Goal: Check status: Check status

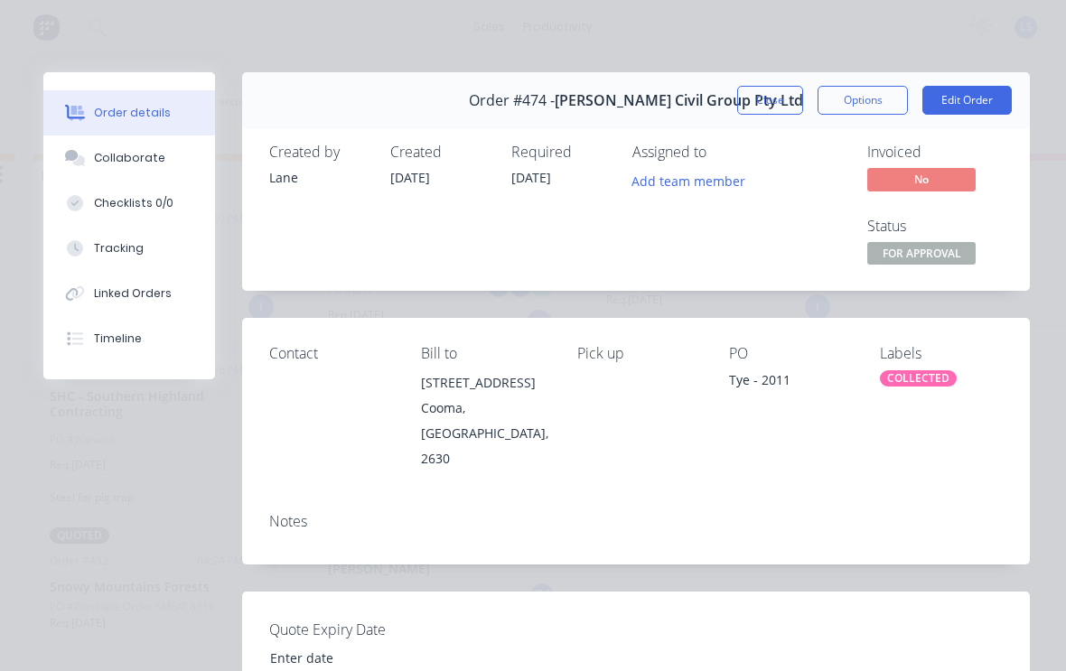
click at [773, 105] on button "Close" at bounding box center [770, 100] width 66 height 29
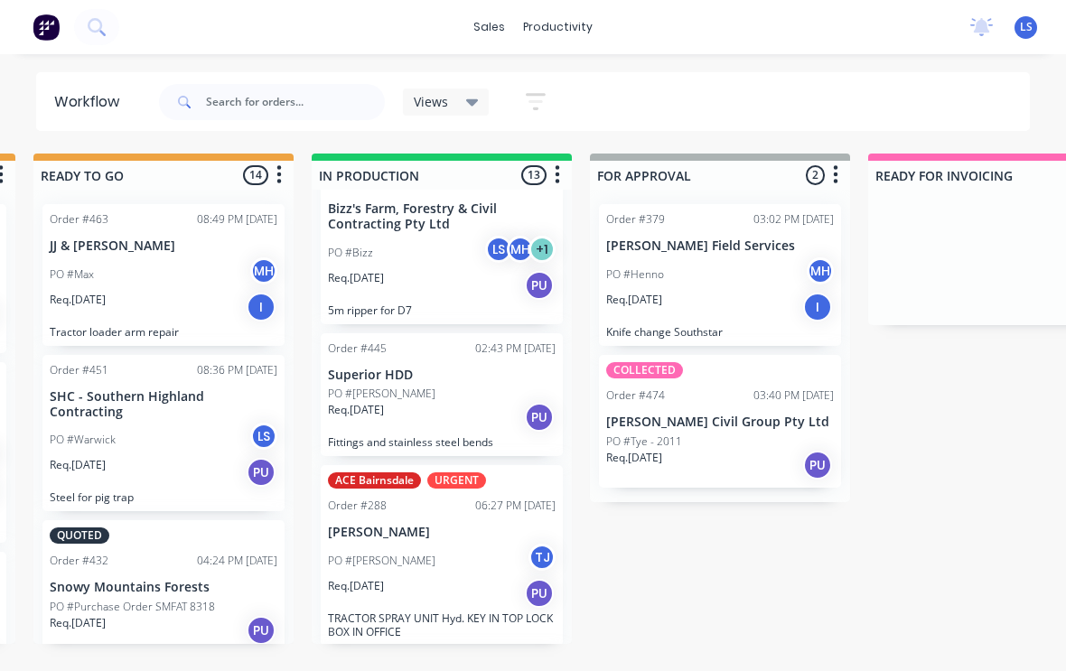
scroll to position [45, 0]
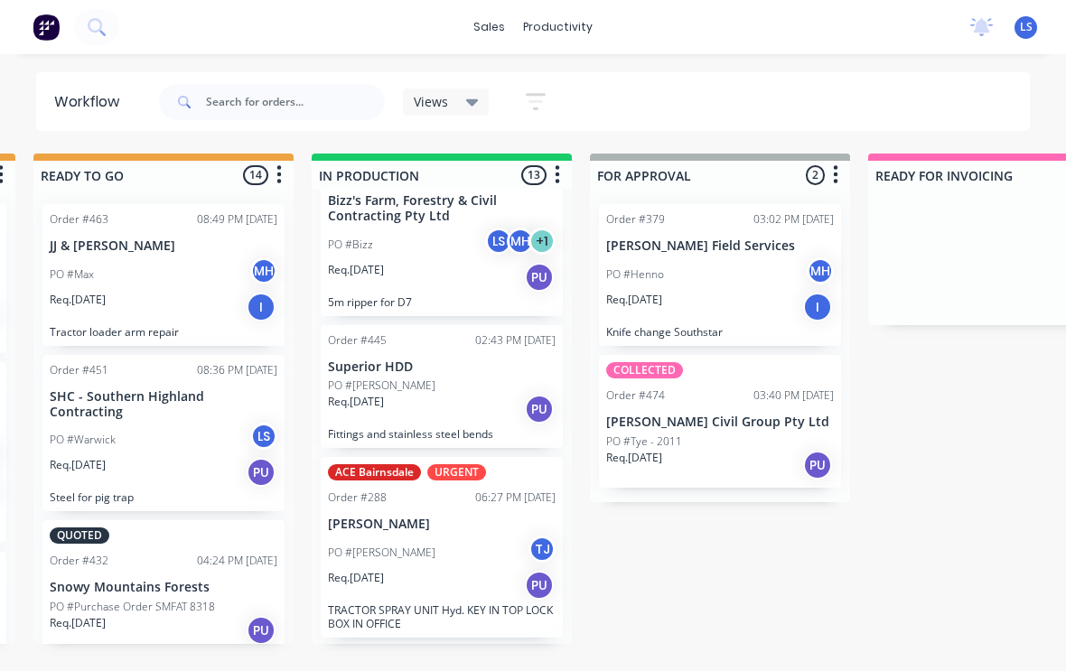
click at [379, 279] on div "Req. [DATE] PU" at bounding box center [442, 277] width 228 height 31
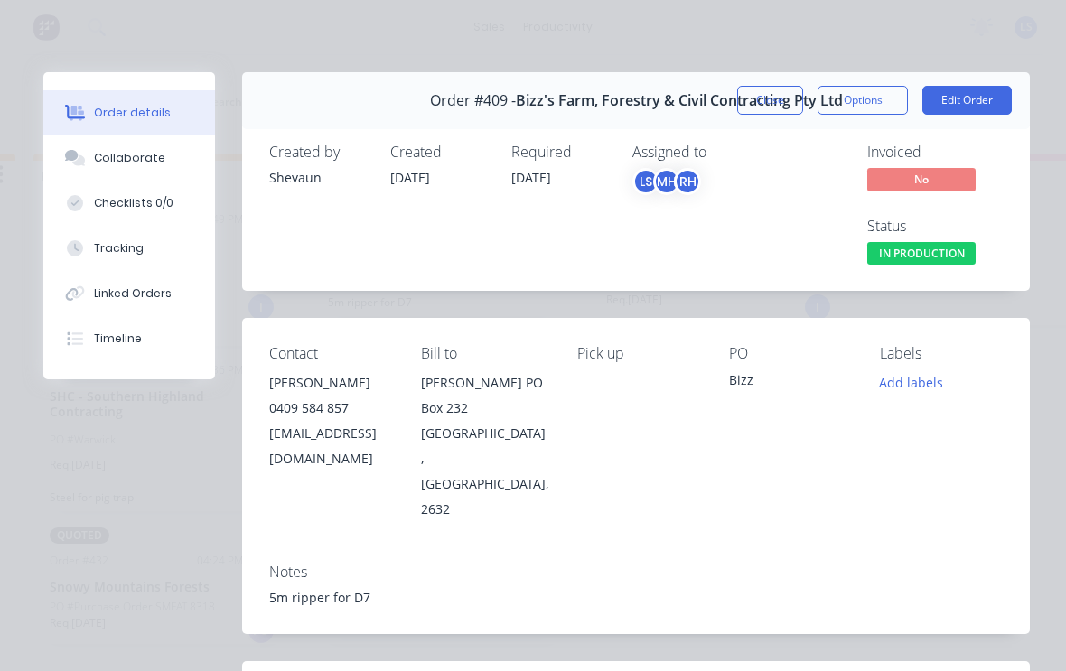
click at [135, 249] on div "Tracking" at bounding box center [119, 248] width 50 height 16
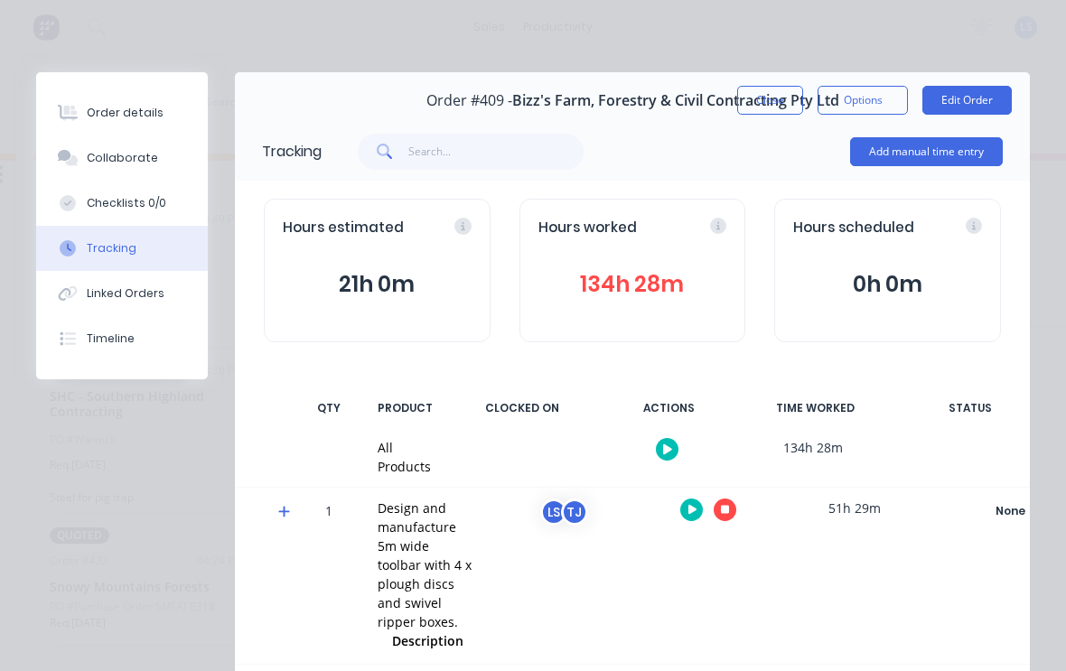
click at [727, 506] on icon "button" at bounding box center [725, 510] width 9 height 9
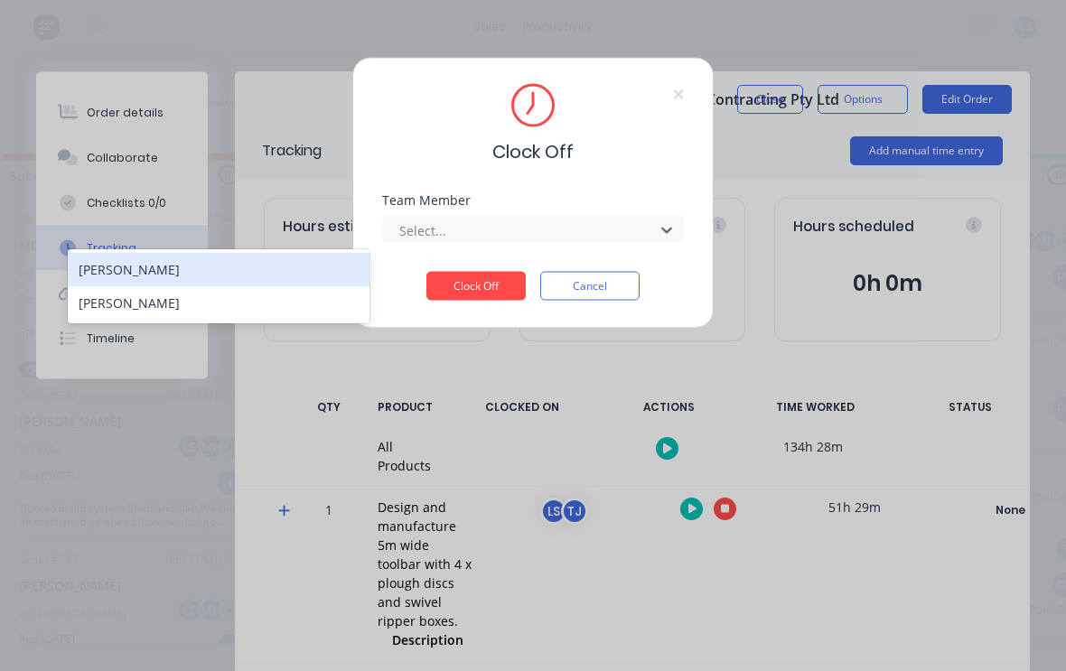
scroll to position [0, 316]
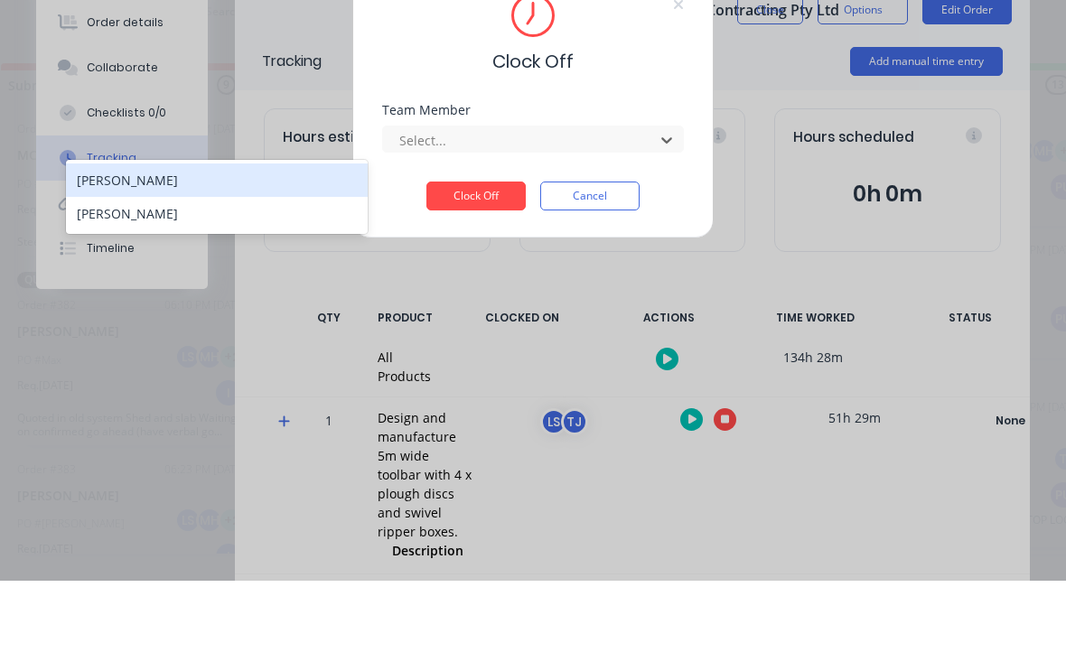
click at [262, 254] on div "[PERSON_NAME]" at bounding box center [217, 270] width 302 height 33
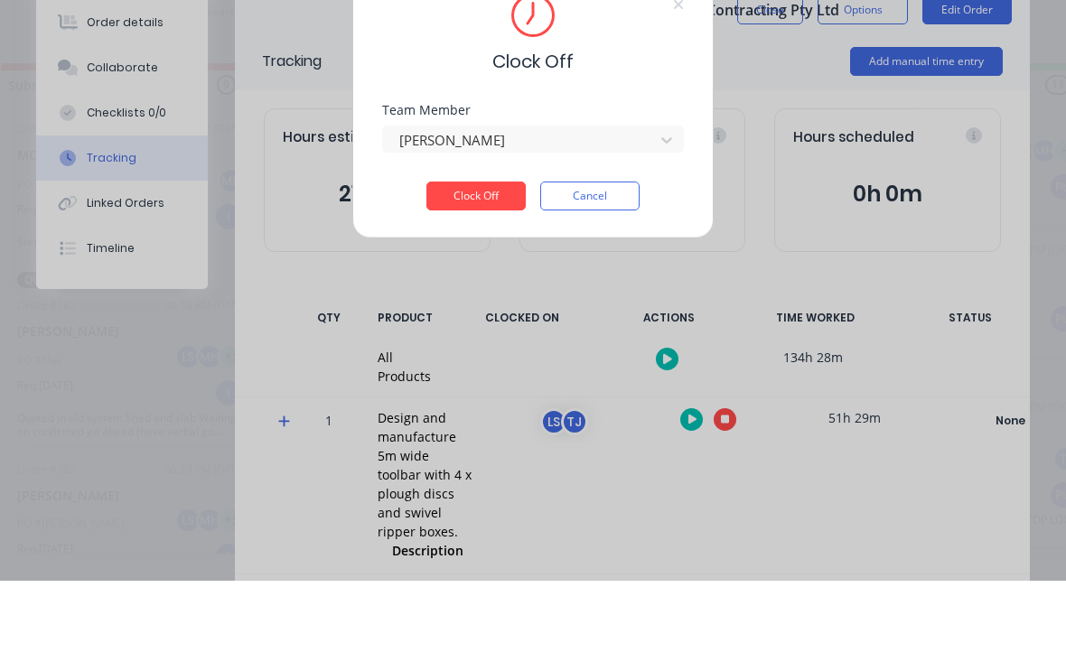
scroll to position [3, 317]
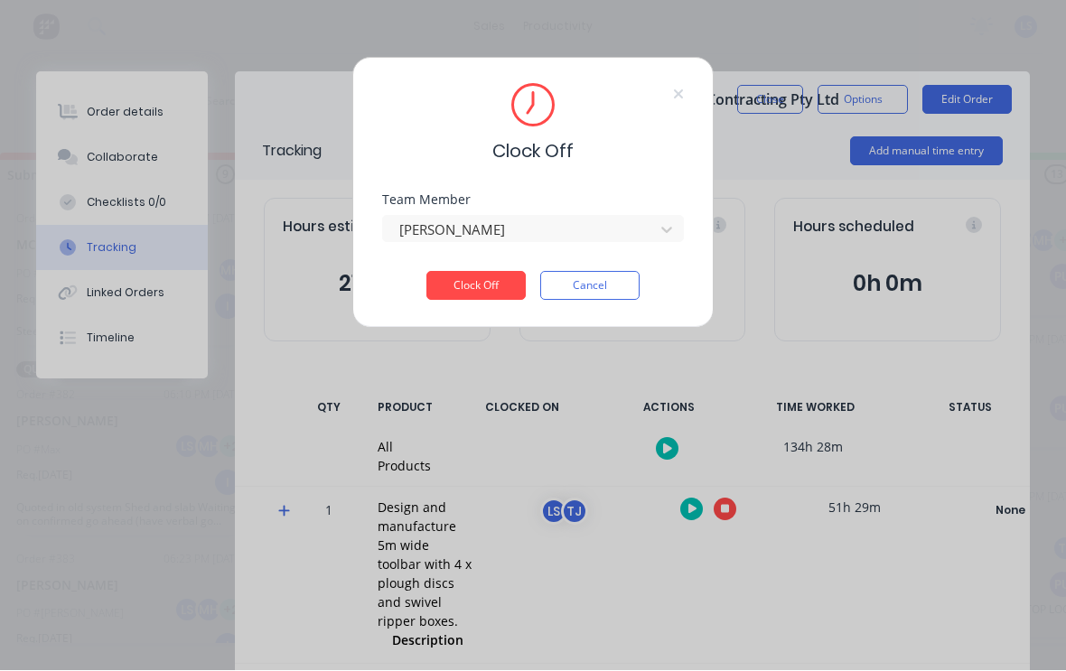
click at [505, 274] on button "Clock Off" at bounding box center [475, 286] width 99 height 29
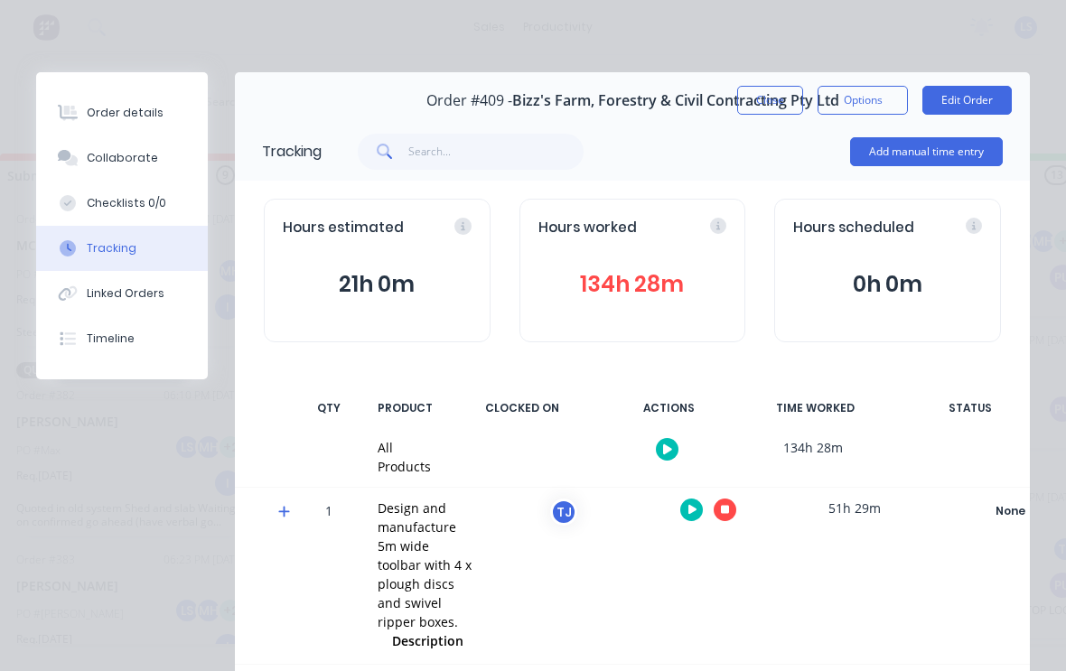
scroll to position [0, 0]
click at [90, 107] on div "Order details" at bounding box center [125, 113] width 77 height 16
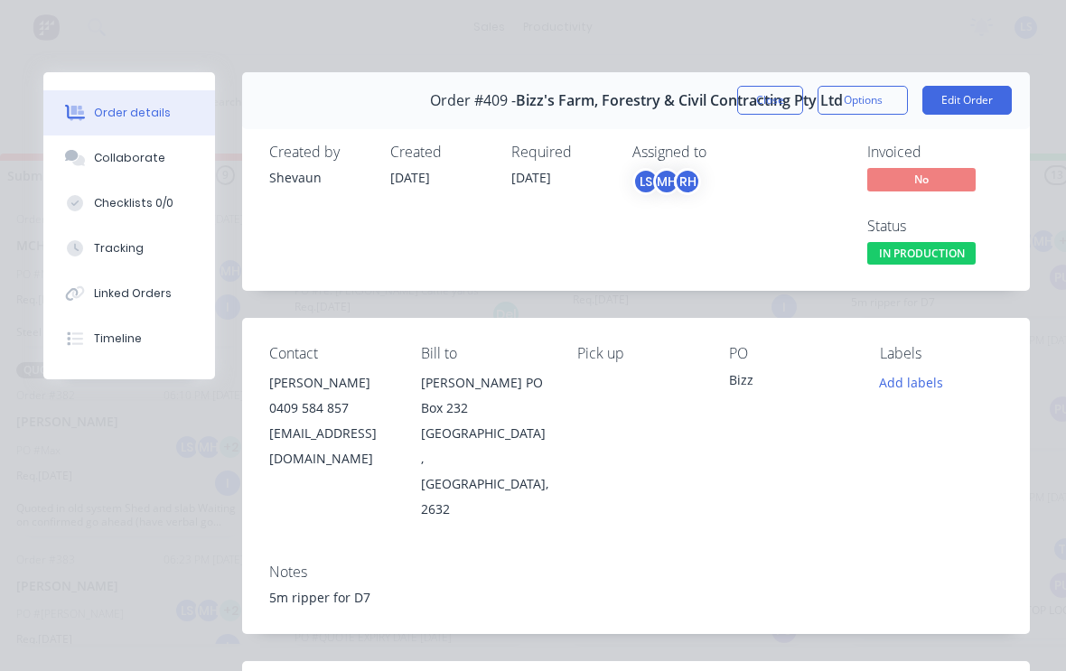
click at [108, 254] on div "Tracking" at bounding box center [119, 248] width 50 height 16
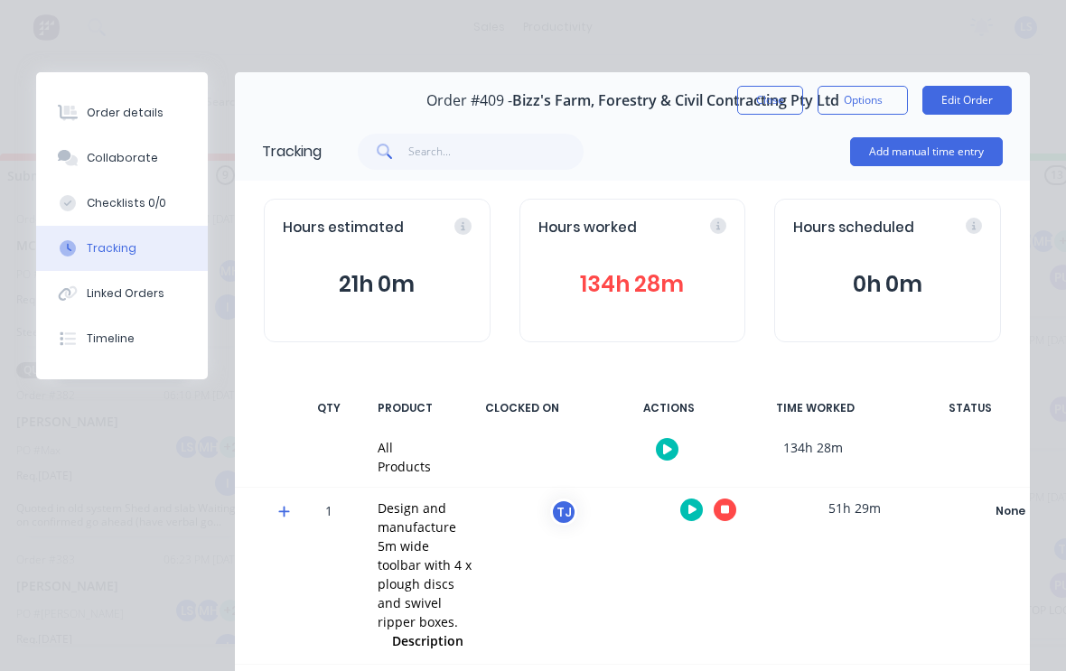
click at [681, 281] on button "134h 28m" at bounding box center [632, 284] width 189 height 34
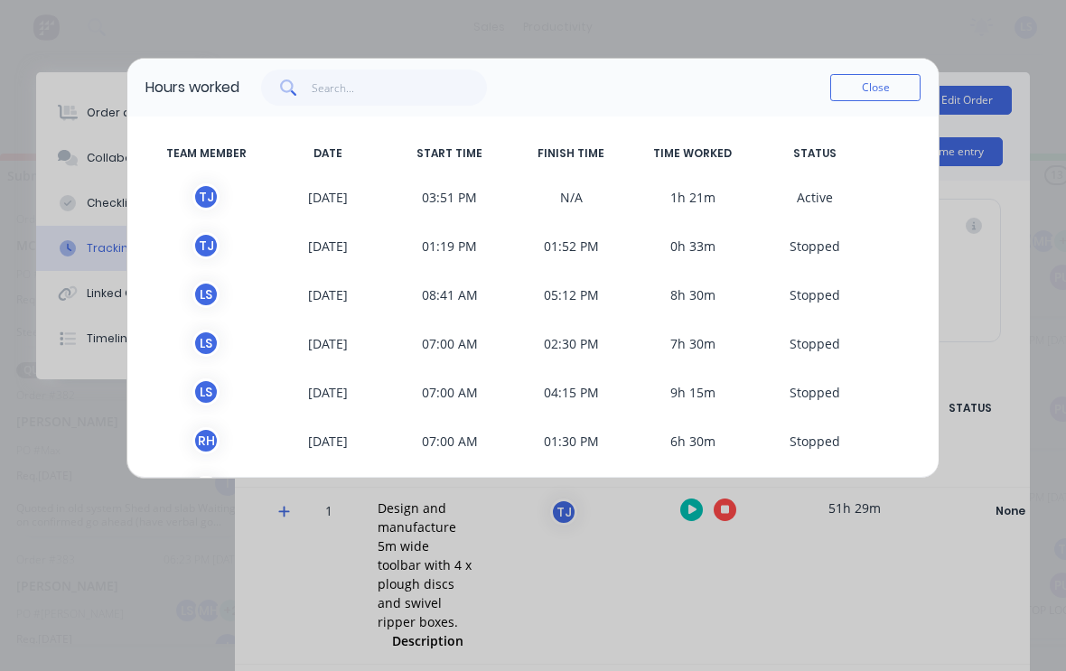
click at [884, 75] on button "Close" at bounding box center [875, 87] width 90 height 27
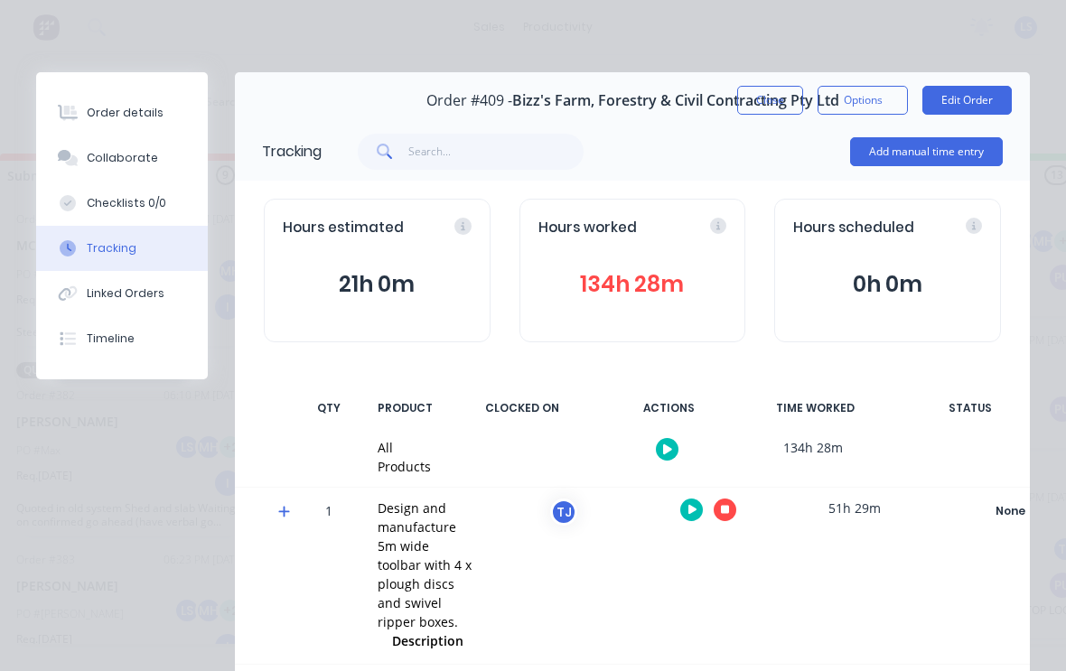
click at [140, 109] on div "Order details" at bounding box center [125, 113] width 77 height 16
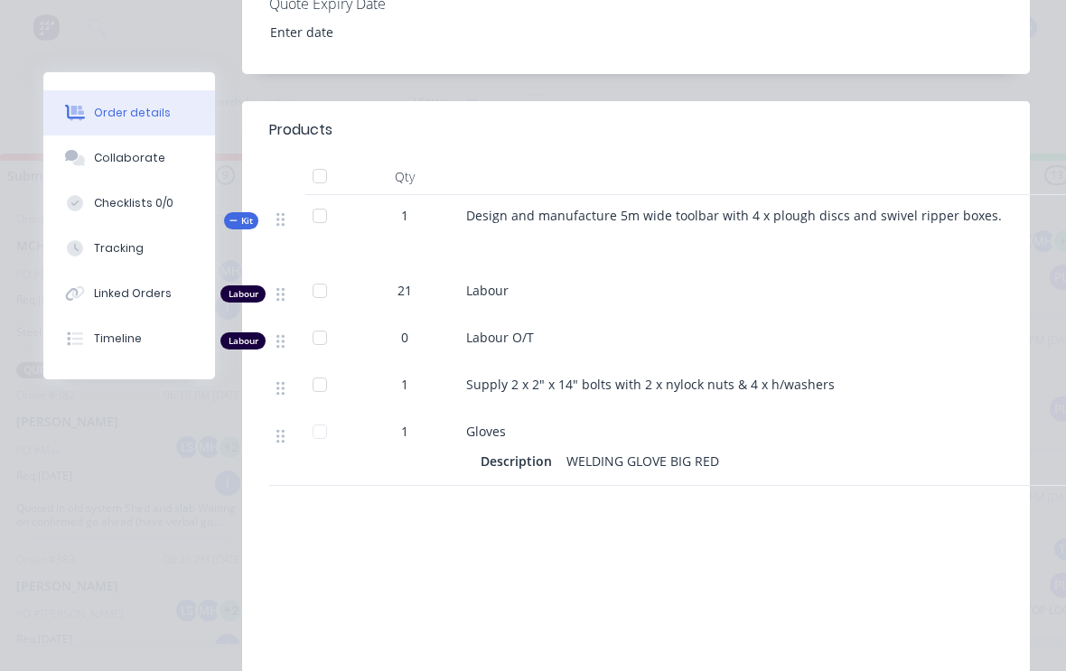
scroll to position [701, 0]
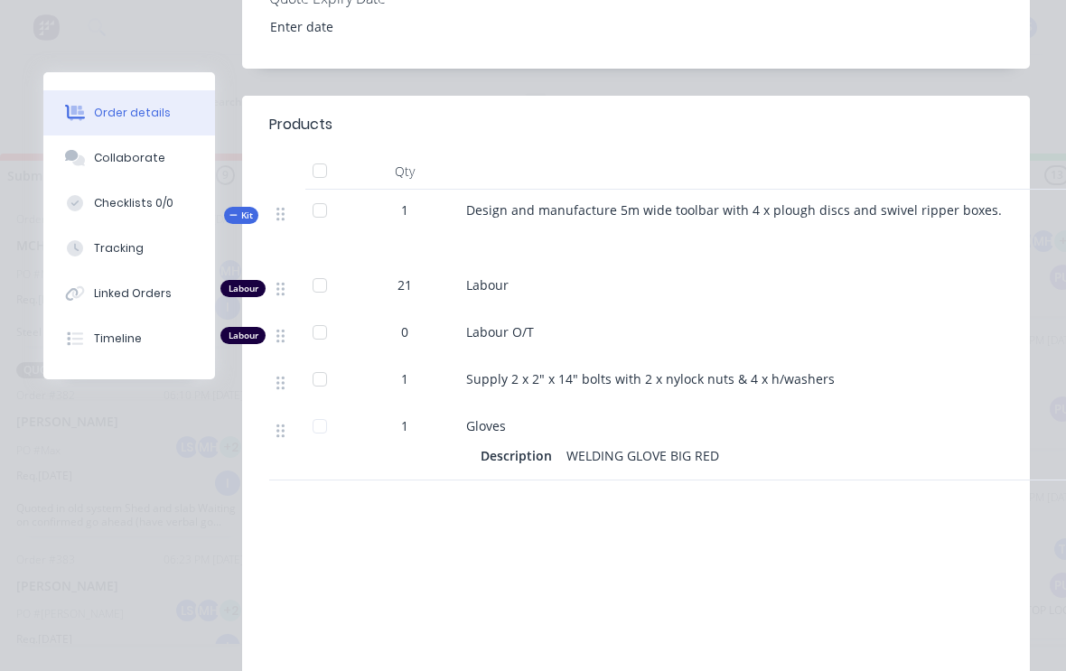
click at [742, 446] on div "Products Qty Kit 1 Design and manufacture 5m wide toolbar with 4 x plough discs…" at bounding box center [636, 435] width 788 height 679
click at [718, 464] on div "Products Qty Kit 1 Design and manufacture 5m wide toolbar with 4 x plough discs…" at bounding box center [636, 435] width 788 height 679
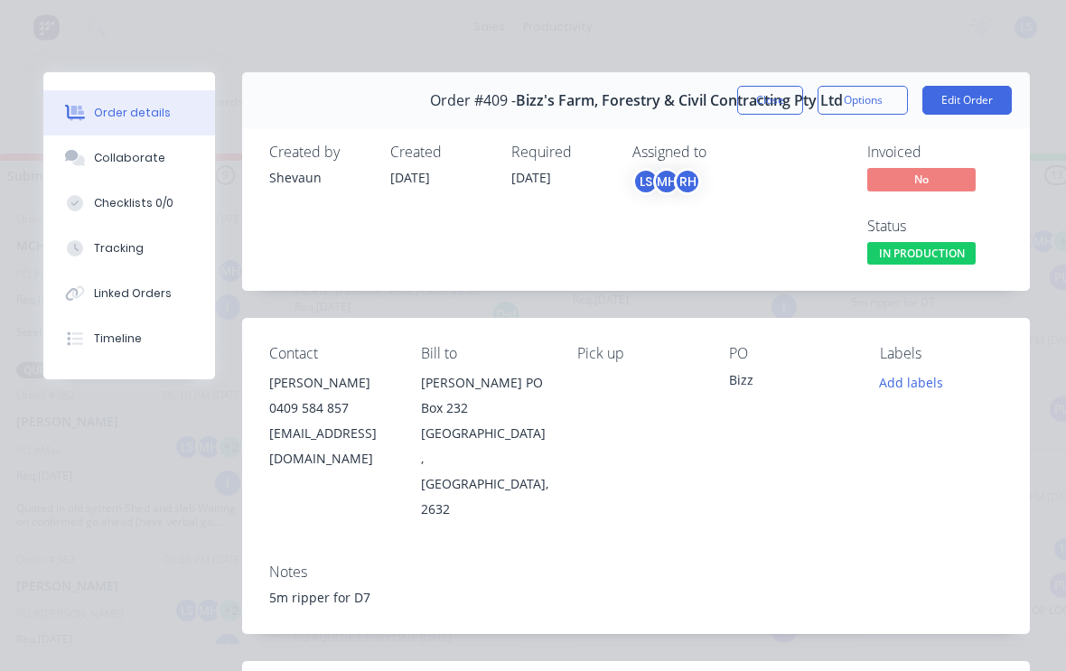
scroll to position [0, 0]
click at [987, 93] on button "Edit Order" at bounding box center [966, 100] width 89 height 29
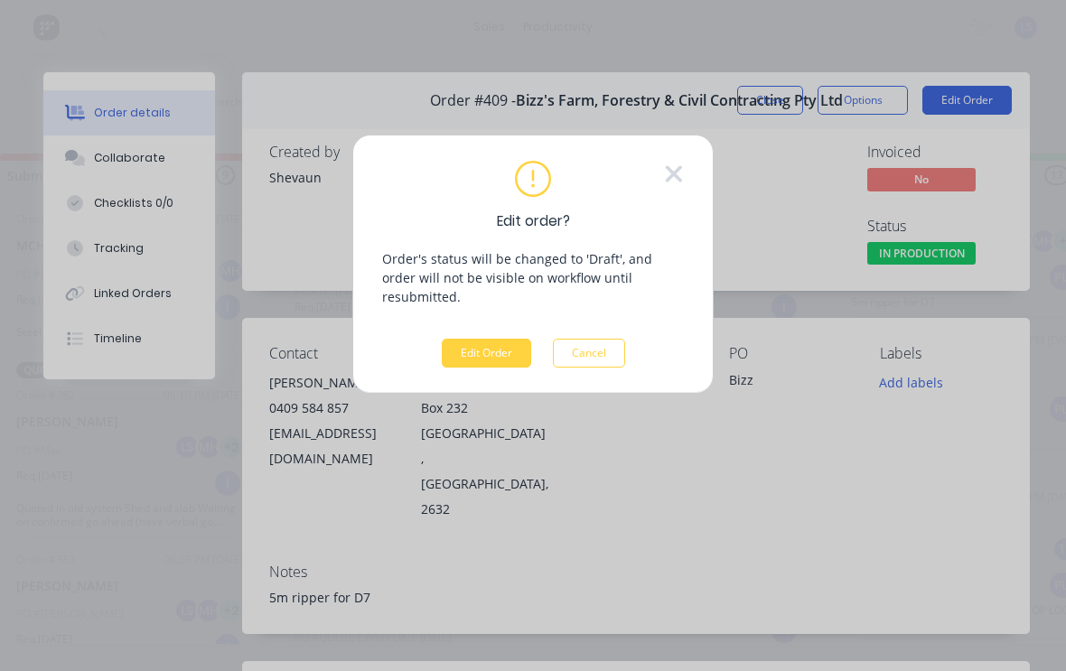
click at [490, 342] on button "Edit Order" at bounding box center [486, 353] width 89 height 29
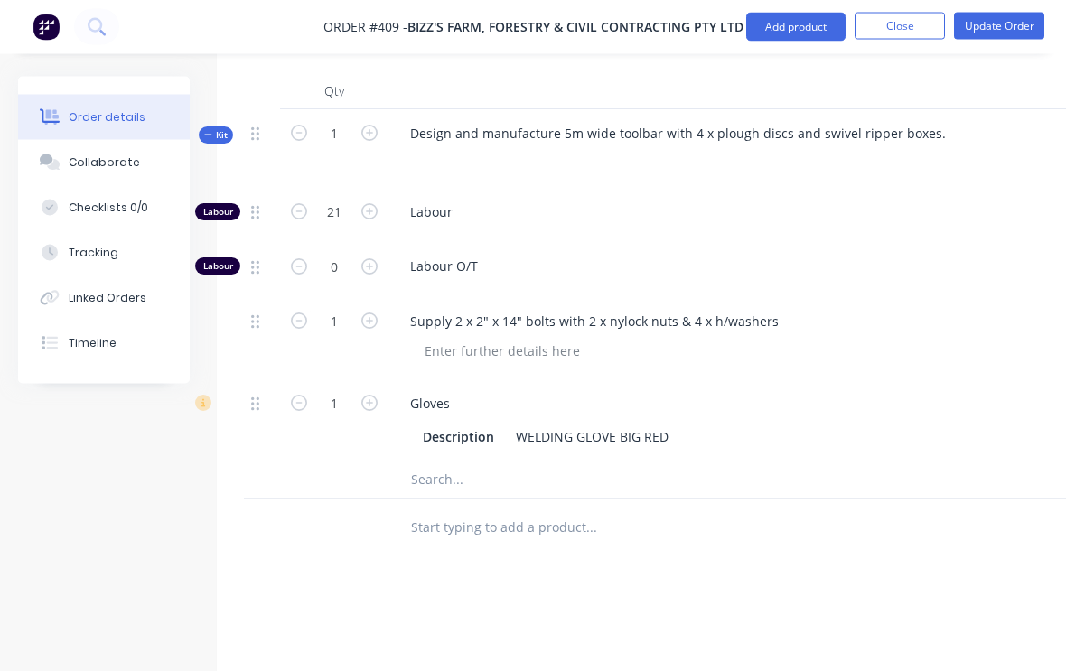
scroll to position [785, 0]
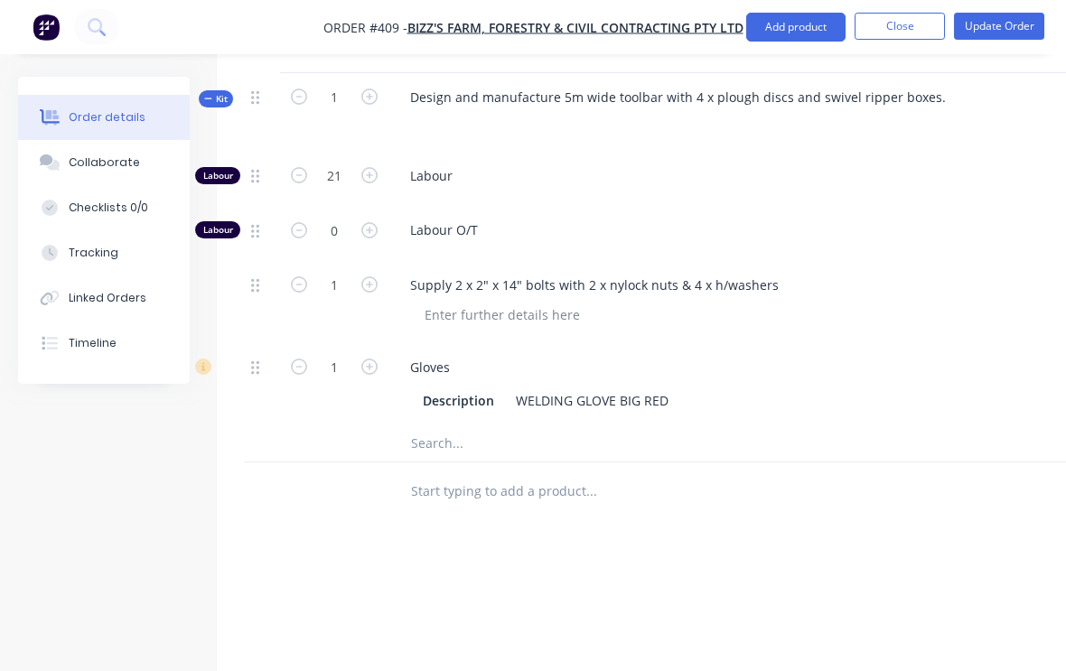
click at [465, 461] on input "text" at bounding box center [590, 443] width 361 height 36
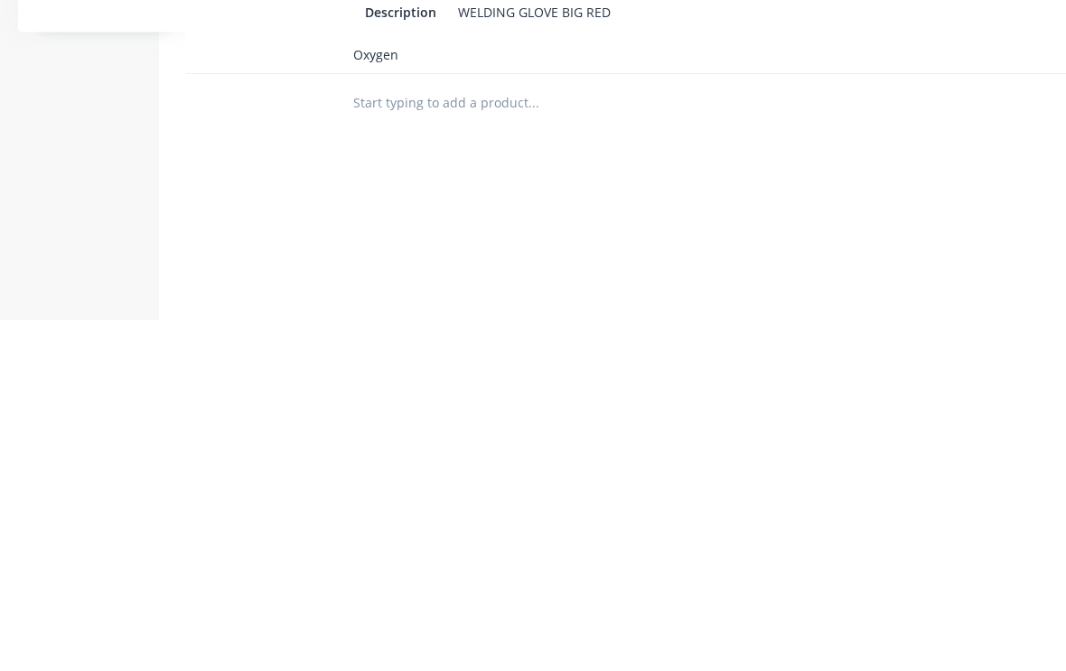
scroll to position [824, 58]
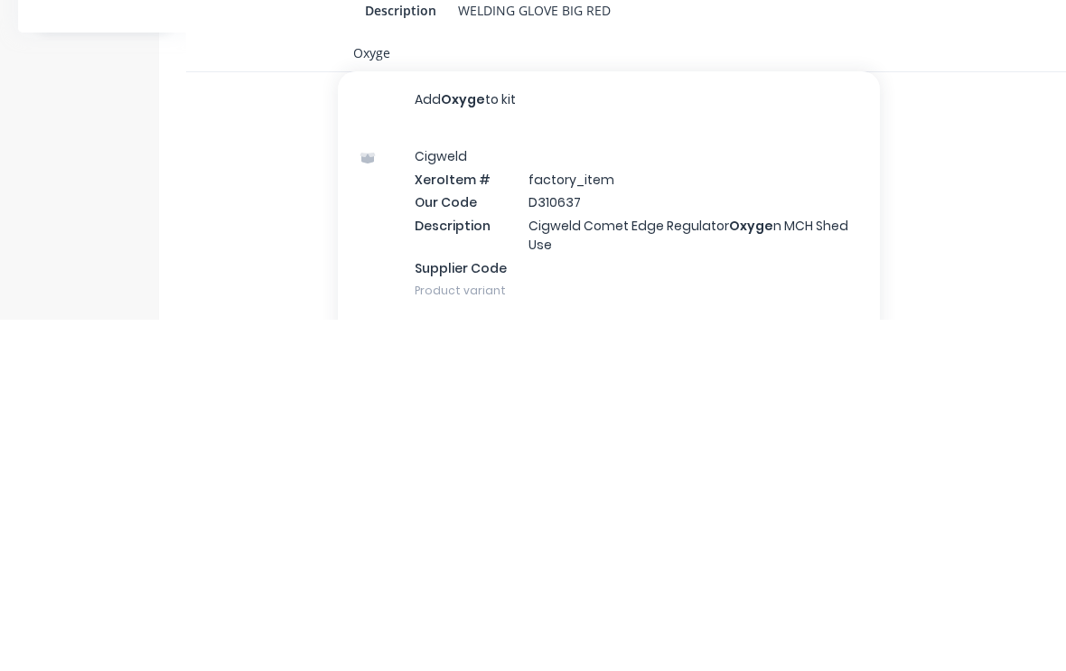
type input "Oxygen"
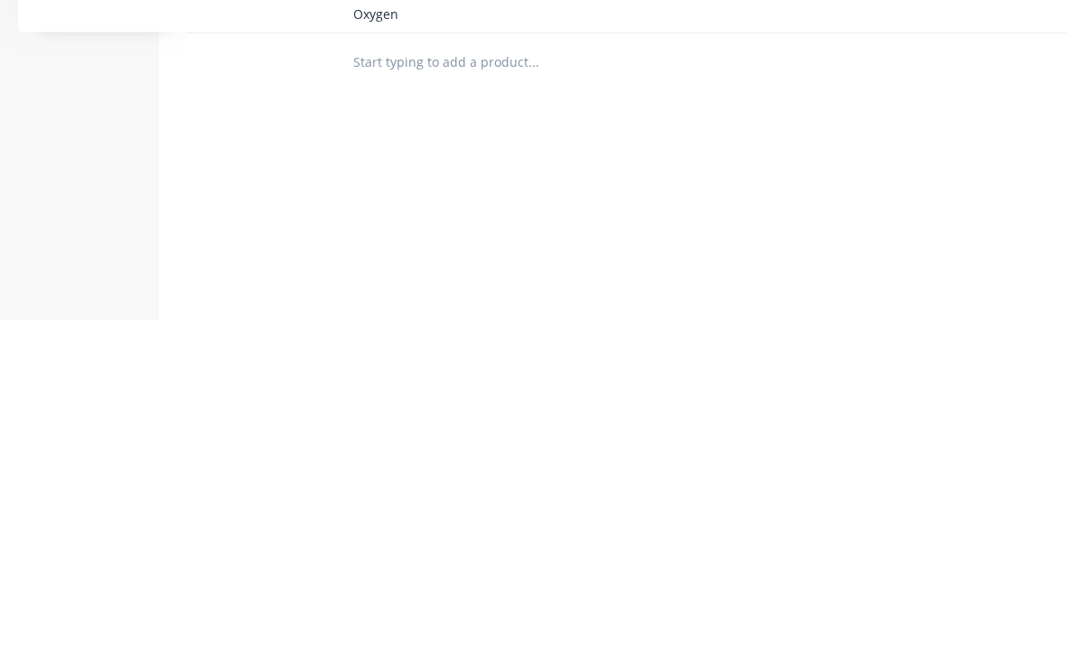
scroll to position [865, 58]
